Goal: Navigation & Orientation: Go to known website

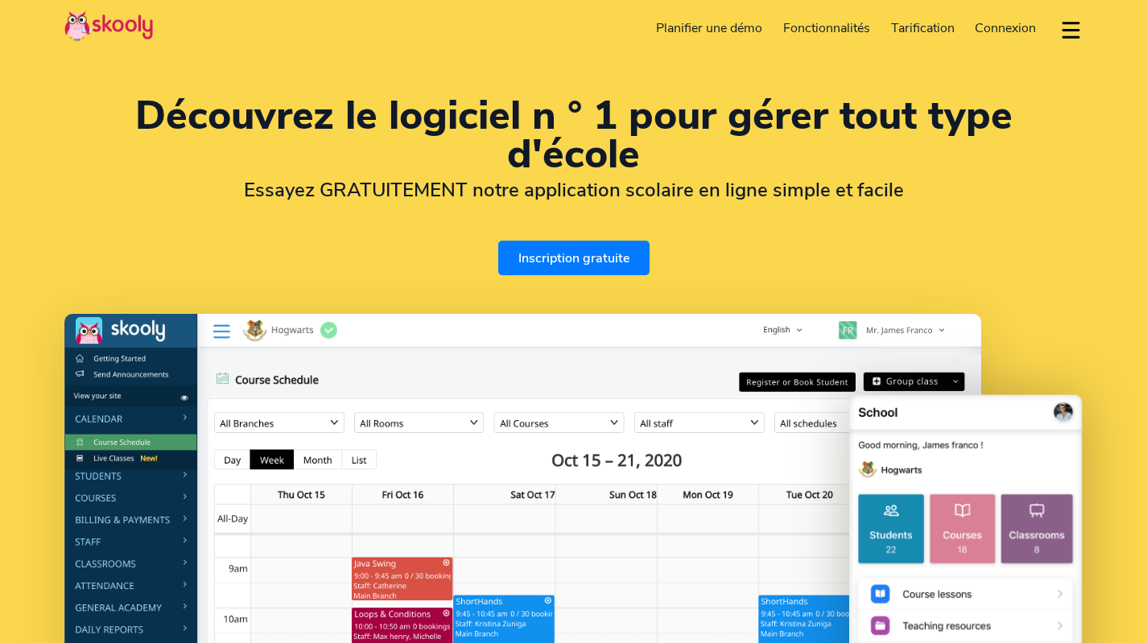
select select "fr"
select select "33"
select select "[GEOGRAPHIC_DATA]"
select select "Europe/[GEOGRAPHIC_DATA]"
click at [139, 43] on link at bounding box center [108, 28] width 89 height 36
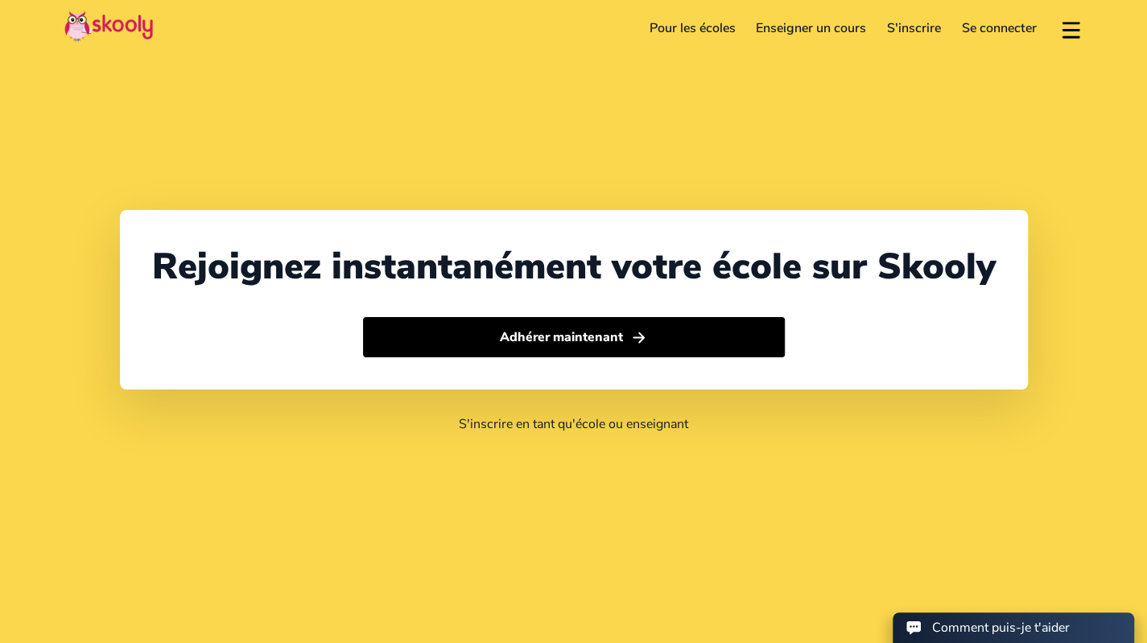
select select "33"
select select "[GEOGRAPHIC_DATA]"
select select "Europe/[GEOGRAPHIC_DATA]"
click at [109, 23] on img at bounding box center [108, 25] width 89 height 31
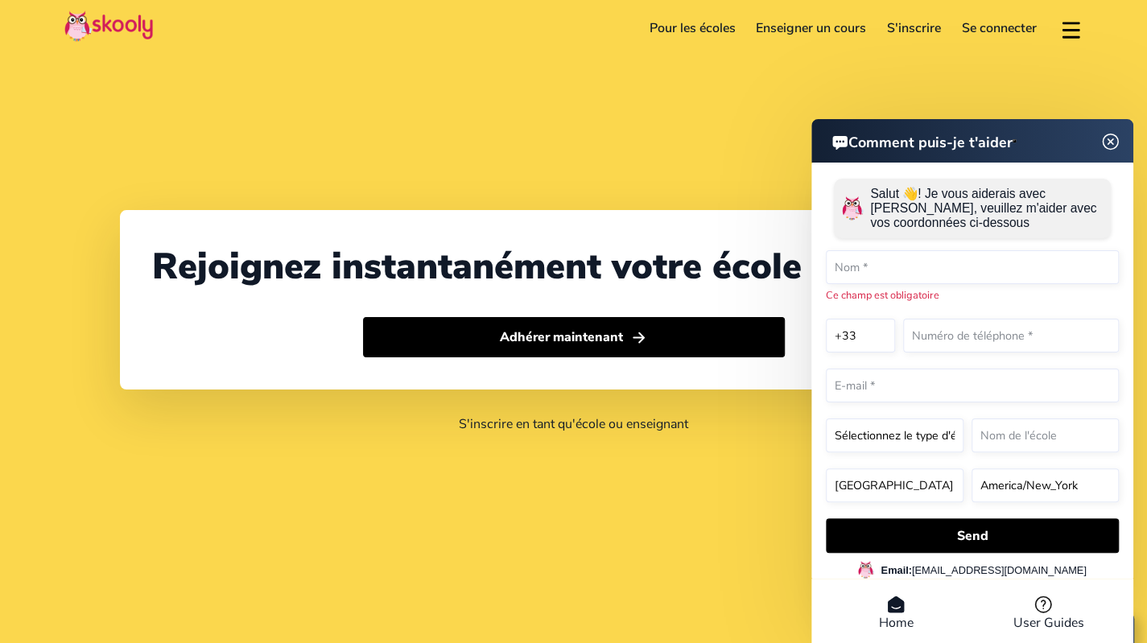
click at [1109, 140] on img at bounding box center [1111, 141] width 31 height 20
